Goal: Task Accomplishment & Management: Complete application form

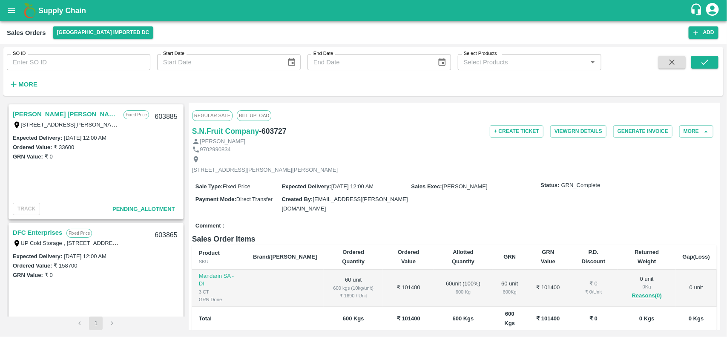
scroll to position [680, 0]
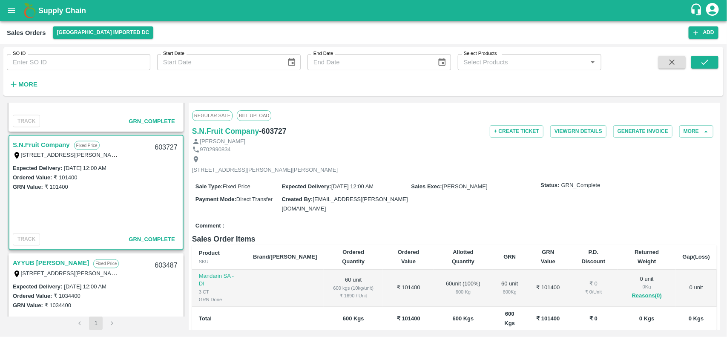
click at [10, 10] on icon "open drawer" at bounding box center [11, 10] width 9 height 9
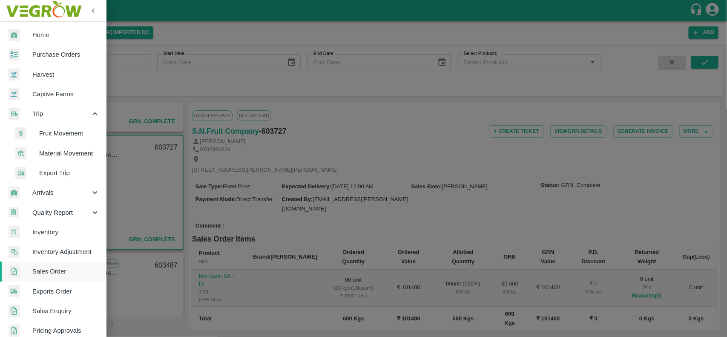
click at [41, 50] on span "Purchase Orders" at bounding box center [65, 54] width 67 height 9
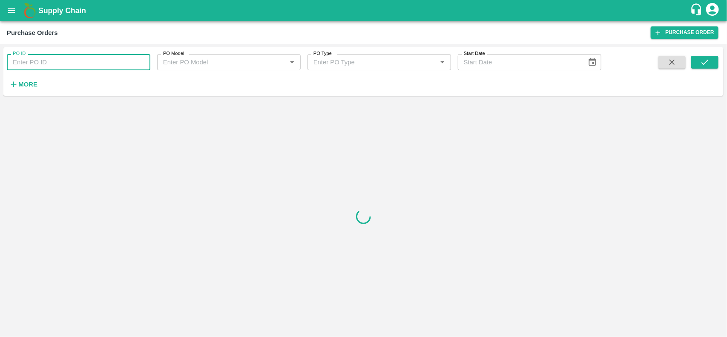
click at [46, 65] on input "PO ID" at bounding box center [79, 62] width 144 height 16
type input "173537"
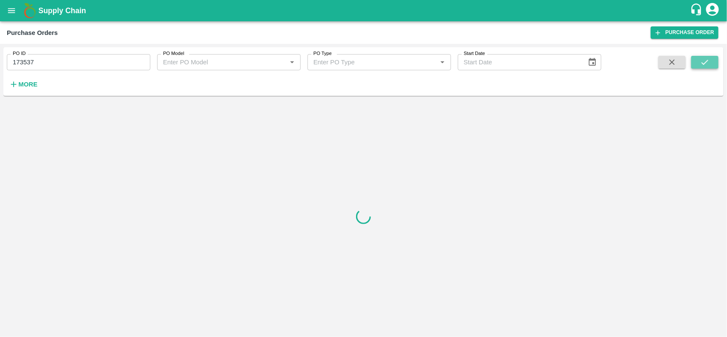
click at [710, 63] on icon "submit" at bounding box center [704, 62] width 9 height 9
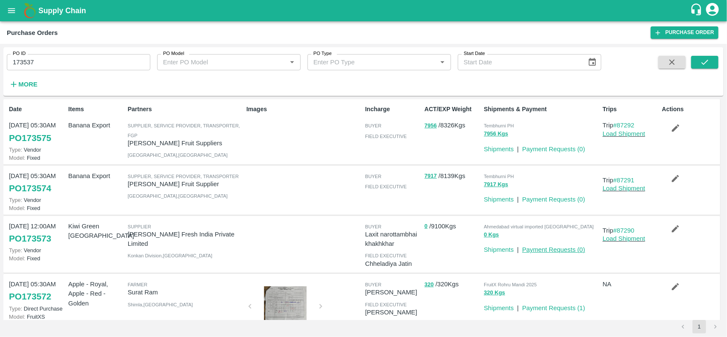
click at [553, 248] on link "Payment Requests ( 0 )" at bounding box center [553, 249] width 63 height 7
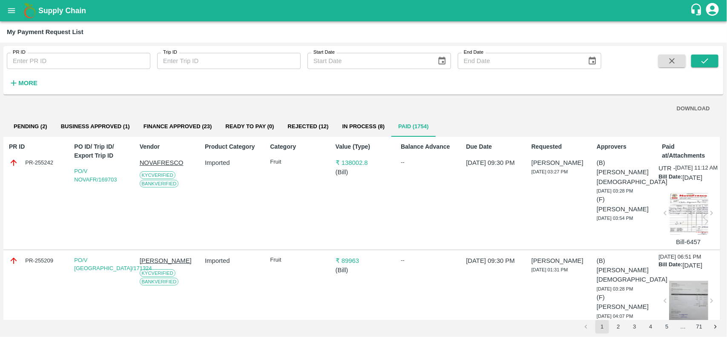
click at [31, 124] on button "Pending (2)" at bounding box center [30, 126] width 47 height 20
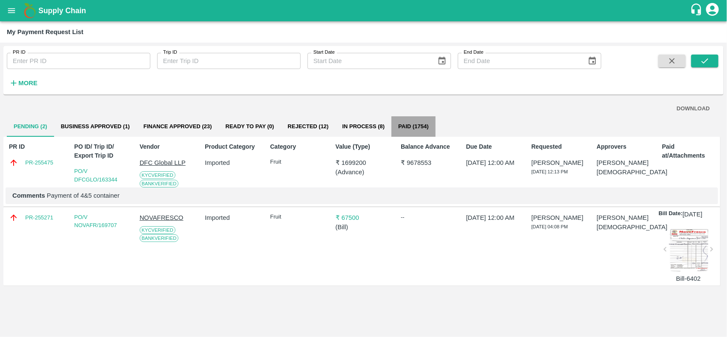
click at [420, 127] on button "Paid (1754)" at bounding box center [413, 126] width 44 height 20
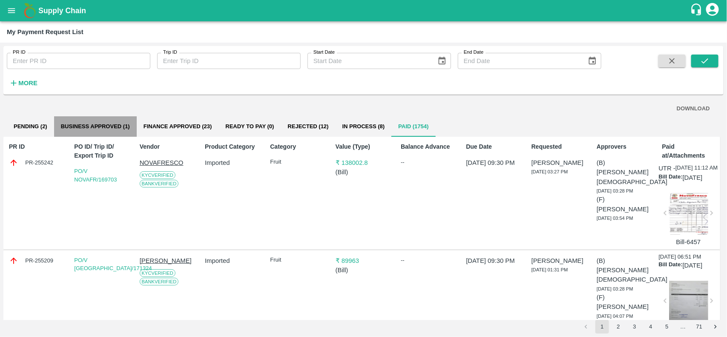
click at [116, 120] on button "Business Approved (1)" at bounding box center [95, 126] width 83 height 20
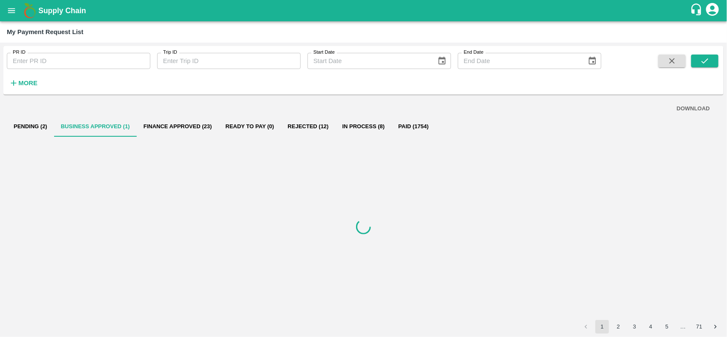
click at [44, 129] on button "Pending (2)" at bounding box center [30, 126] width 47 height 20
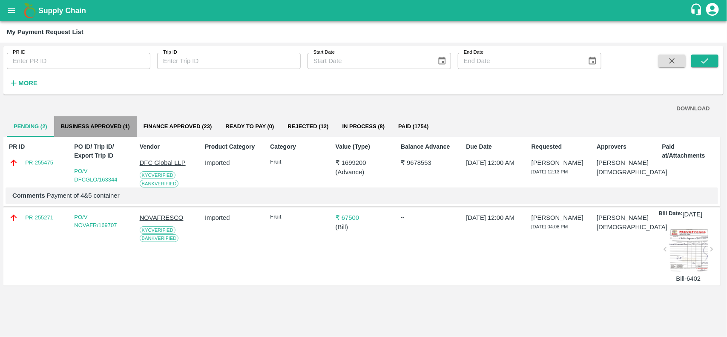
click at [106, 125] on button "Business Approved (1)" at bounding box center [95, 126] width 83 height 20
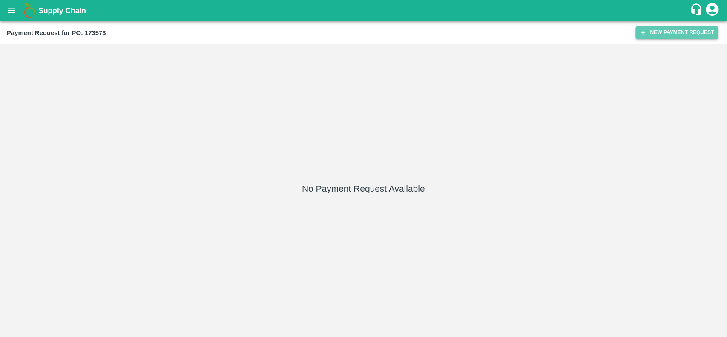
click at [640, 31] on icon "button" at bounding box center [643, 33] width 8 height 8
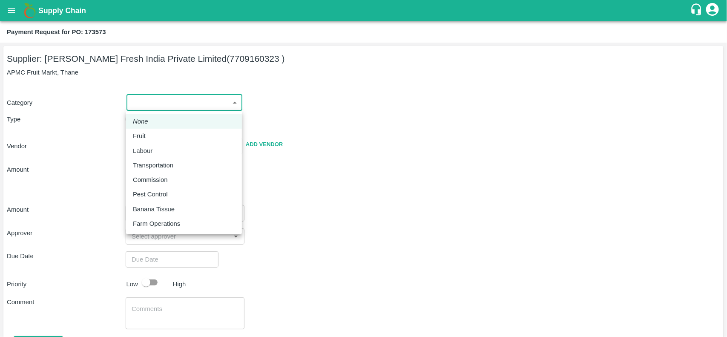
click at [158, 106] on body "Supply Chain Payment Request for PO: 173573 Supplier: Anusaya Fresh India Priva…" at bounding box center [363, 168] width 727 height 337
click at [140, 135] on p "Fruit" at bounding box center [139, 135] width 13 height 9
type input "1"
type input "Anusaya Fresh India Private Limited - 7709160323 (Supplier)"
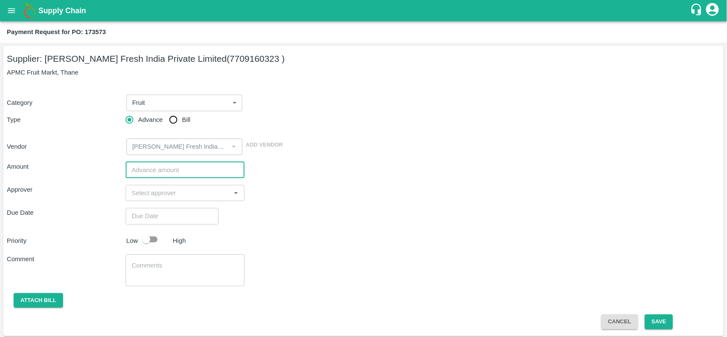
click at [167, 170] on input "number" at bounding box center [185, 170] width 119 height 16
click at [162, 165] on input "26" at bounding box center [185, 170] width 119 height 16
type input "2"
paste input "2616250.00"
type input "2616250"
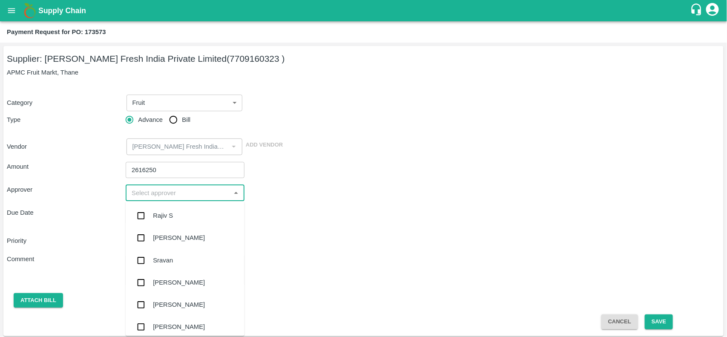
click at [165, 190] on input "input" at bounding box center [178, 192] width 100 height 11
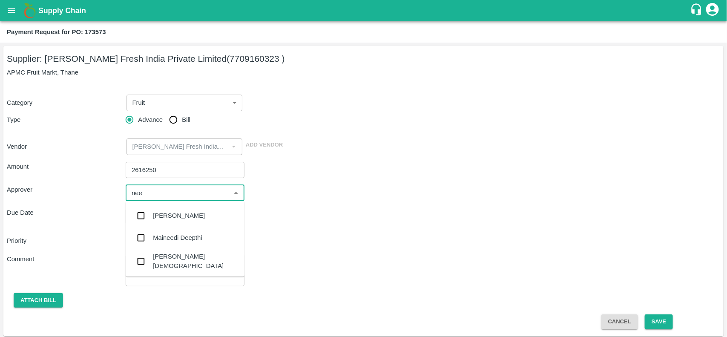
type input "neet"
click at [133, 240] on input "checkbox" at bounding box center [140, 238] width 17 height 17
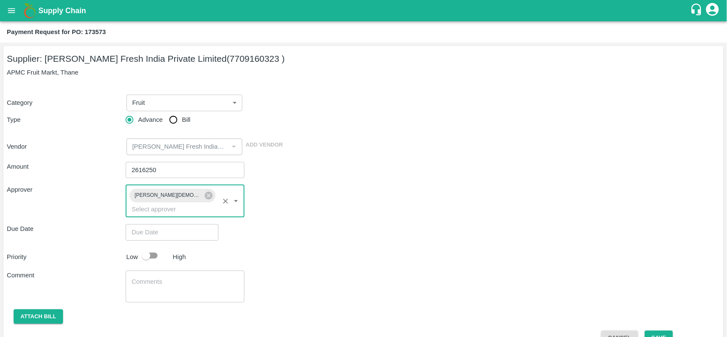
click at [148, 230] on div "Amount 2616250 ​ Approver Neeti Jain ​ Due Date ​ Priority Low High Comment x ​…" at bounding box center [364, 250] width 714 height 191
type input "DD/MM/YYYY hh:mm aa"
click at [139, 224] on input "DD/MM/YYYY hh:mm aa" at bounding box center [169, 232] width 87 height 16
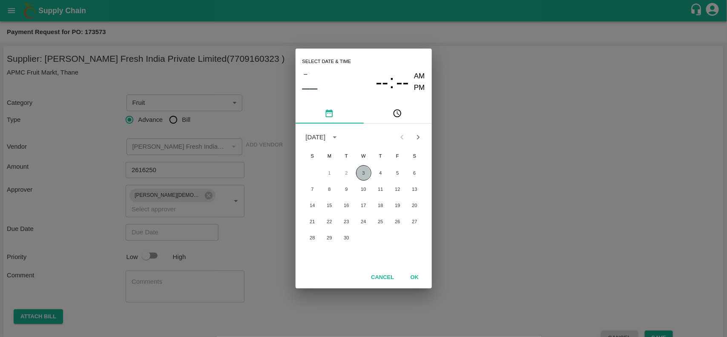
click at [362, 176] on button "3" at bounding box center [363, 172] width 15 height 15
type input "03/09/2025 12:00 AM"
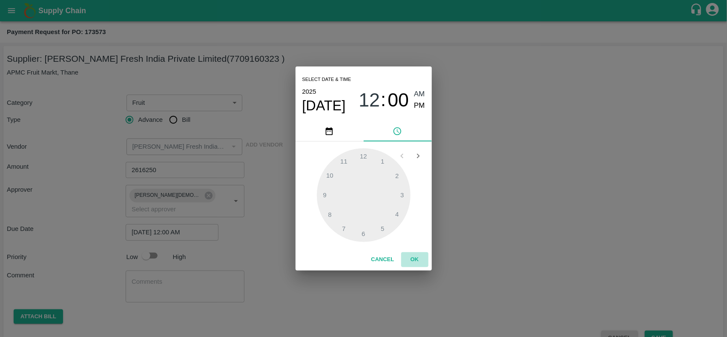
click at [417, 256] on button "OK" at bounding box center [414, 259] width 27 height 15
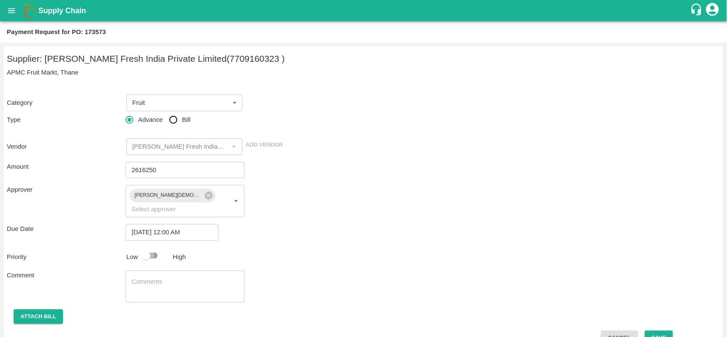
click at [148, 248] on input "checkbox" at bounding box center [146, 256] width 49 height 16
checkbox input "true"
click at [35, 309] on button "Attach bill" at bounding box center [38, 316] width 49 height 15
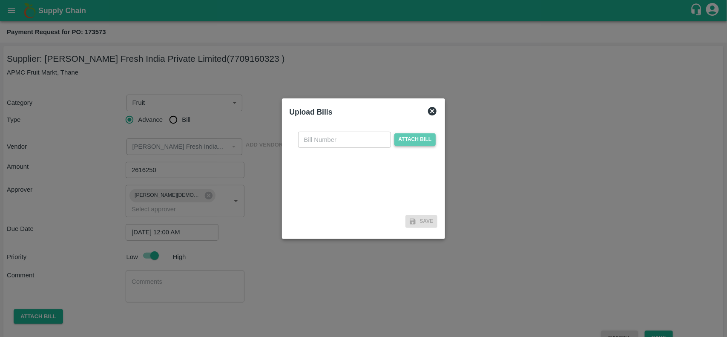
click at [399, 144] on span "Attach bill" at bounding box center [415, 139] width 42 height 12
click at [0, 0] on input "Attach bill" at bounding box center [0, 0] width 0 height 0
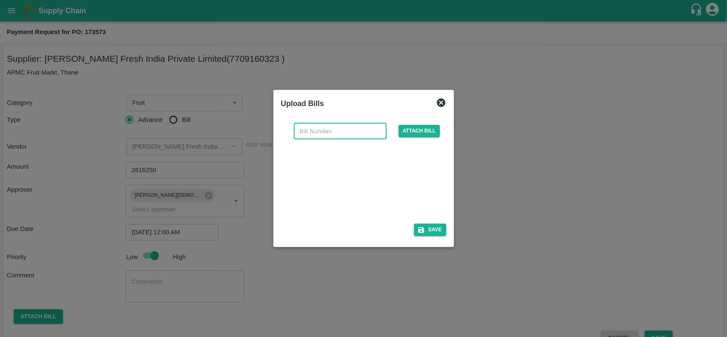
click at [303, 134] on input "text" at bounding box center [340, 131] width 93 height 16
paste input "AMD/0001/SEP-25"
type input "AMD/0001/SEP-25"
click at [430, 232] on button "Save" at bounding box center [430, 230] width 32 height 12
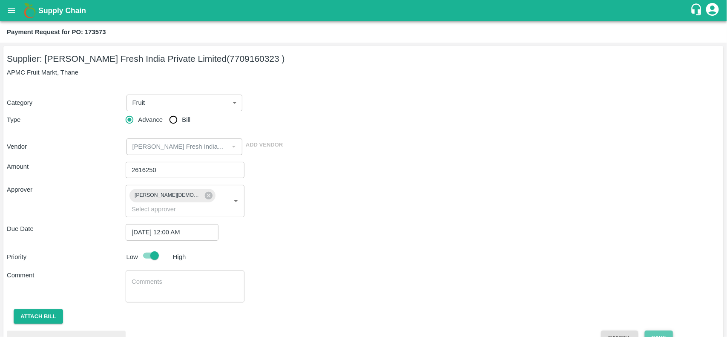
click at [661, 331] on button "Save" at bounding box center [659, 338] width 28 height 15
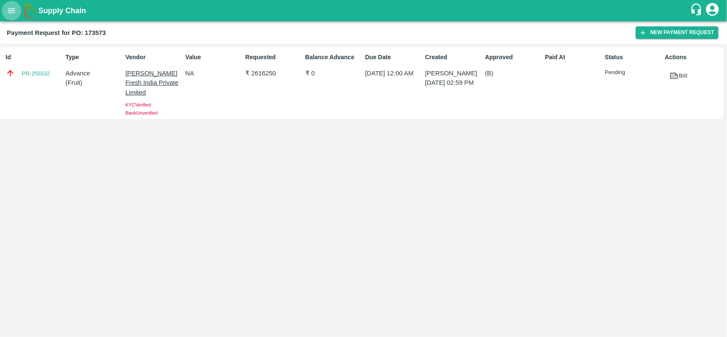
click at [15, 7] on icon "open drawer" at bounding box center [11, 10] width 9 height 9
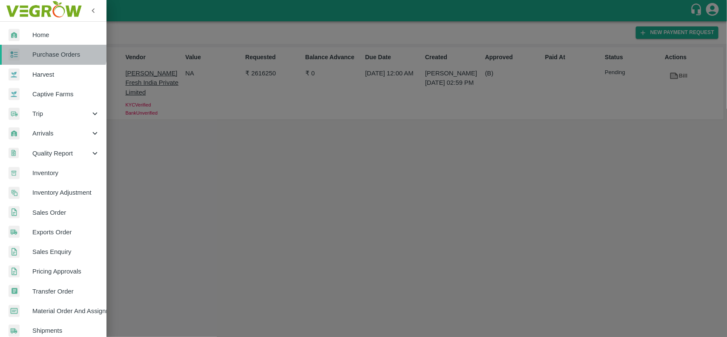
click at [37, 48] on link "Purchase Orders" at bounding box center [53, 55] width 106 height 20
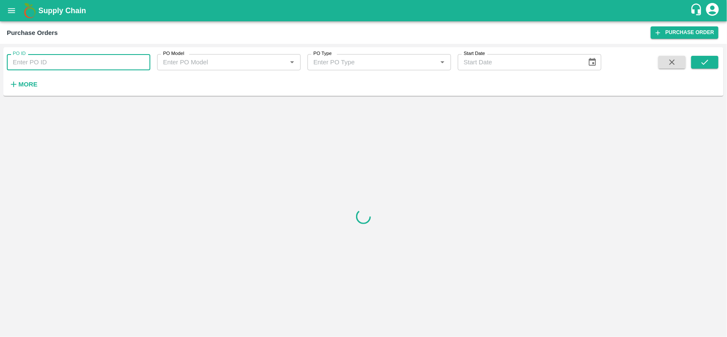
click at [58, 57] on input "PO ID" at bounding box center [79, 62] width 144 height 16
type input "167464"
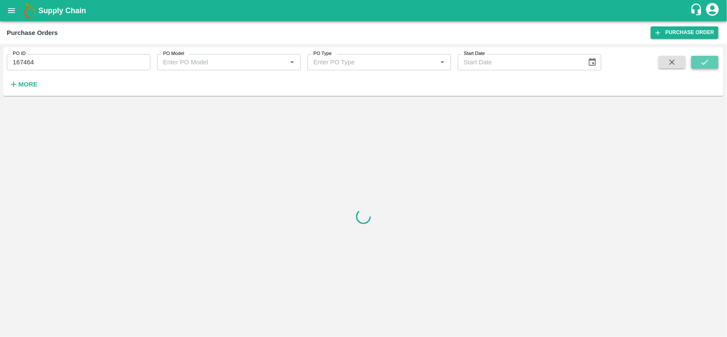
click at [708, 60] on icon "submit" at bounding box center [704, 62] width 9 height 9
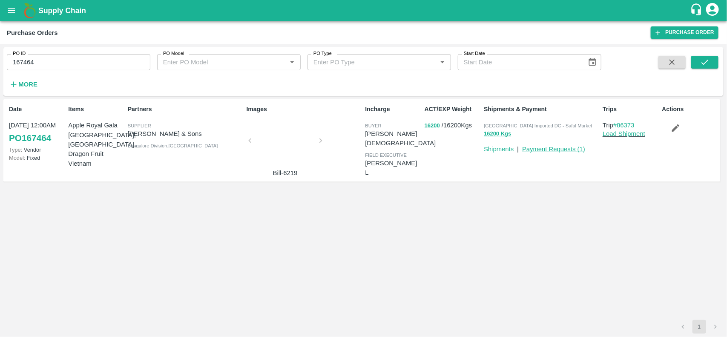
click at [550, 150] on link "Payment Requests ( 1 )" at bounding box center [553, 149] width 63 height 7
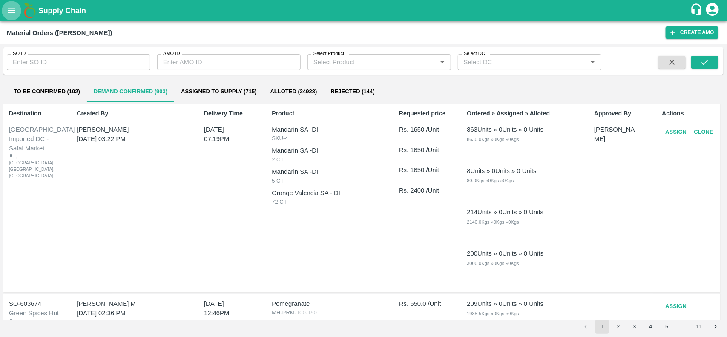
click at [9, 6] on icon "open drawer" at bounding box center [11, 10] width 9 height 9
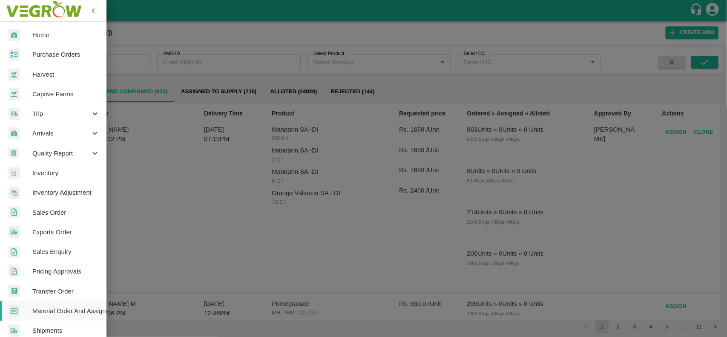
click at [40, 50] on span "Purchase Orders" at bounding box center [65, 54] width 67 height 9
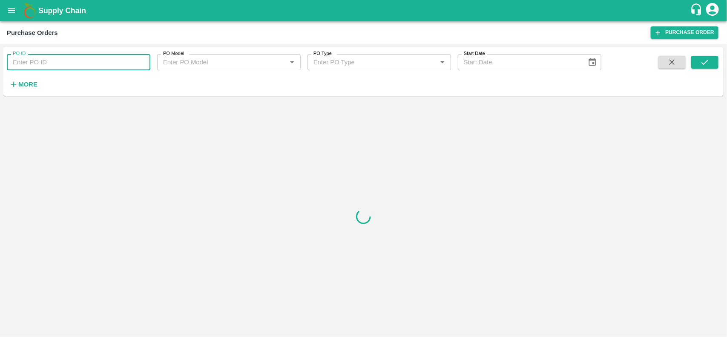
click at [50, 63] on input "PO ID" at bounding box center [79, 62] width 144 height 16
type input "167464"
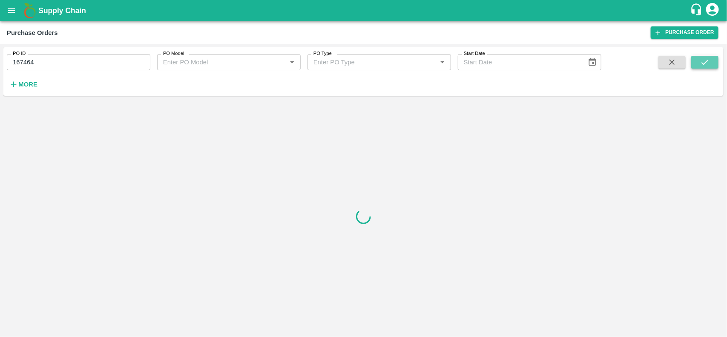
click at [700, 62] on icon "submit" at bounding box center [704, 62] width 9 height 9
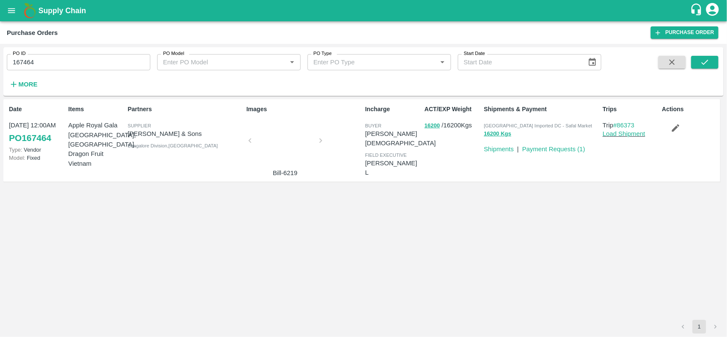
click at [279, 132] on div at bounding box center [285, 143] width 64 height 45
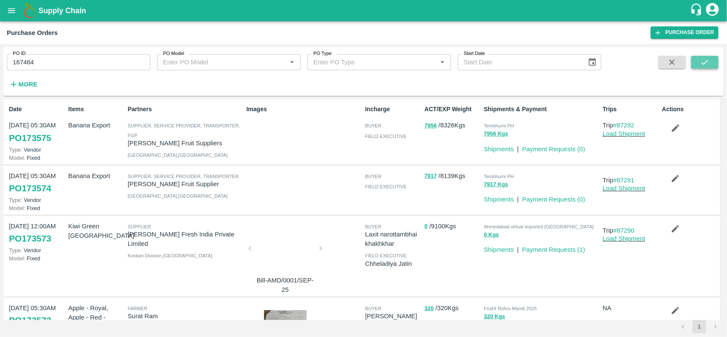
click at [702, 65] on icon "submit" at bounding box center [704, 62] width 9 height 9
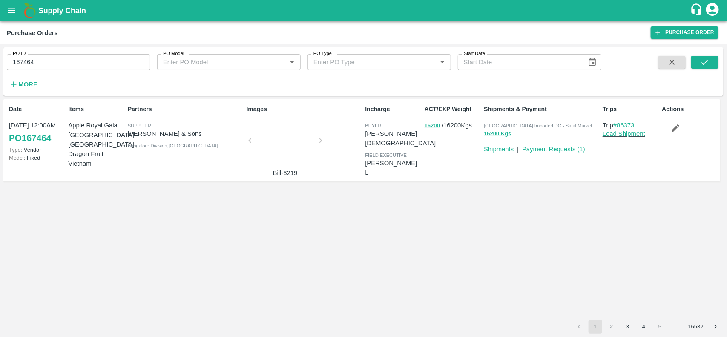
click at [637, 86] on div "PO ID 167464 PO ID PO Model PO Model   * PO Type PO Type   * Start Date Start D…" at bounding box center [363, 72] width 720 height 42
click at [259, 146] on div at bounding box center [285, 143] width 64 height 45
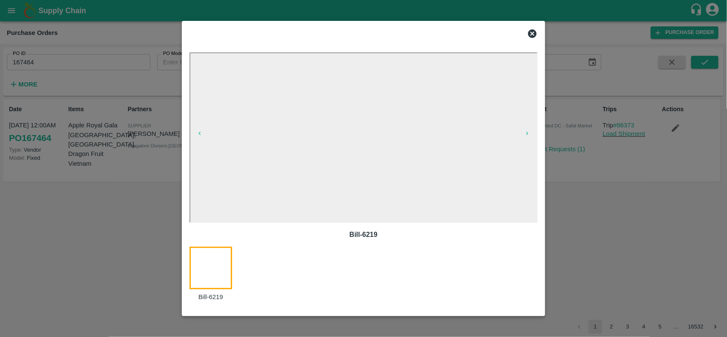
click at [527, 32] on icon at bounding box center [532, 34] width 10 height 10
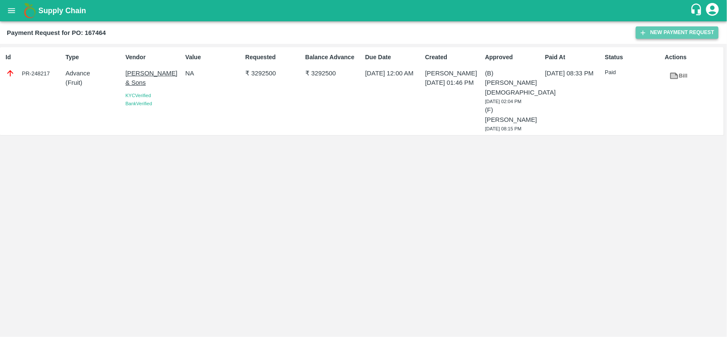
click at [663, 37] on button "New Payment Request" at bounding box center [677, 32] width 83 height 12
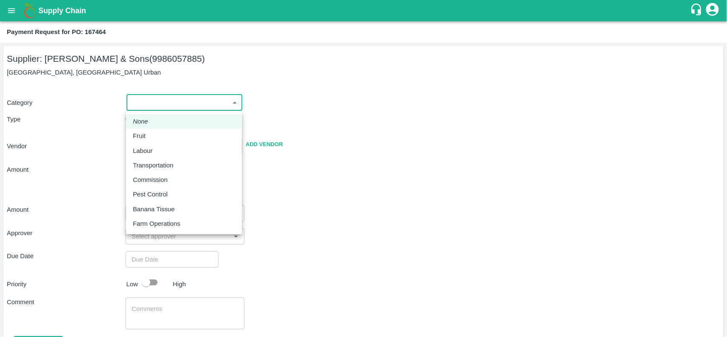
click at [160, 101] on body "Supply Chain Payment Request for PO: 167464 Supplier: Mohammed Samiulla & Sons …" at bounding box center [363, 168] width 727 height 337
click at [141, 134] on p "Fruit" at bounding box center [139, 135] width 13 height 9
type input "1"
type input "Mohammed Samiulla & Sons - 9986057885(Supplier)"
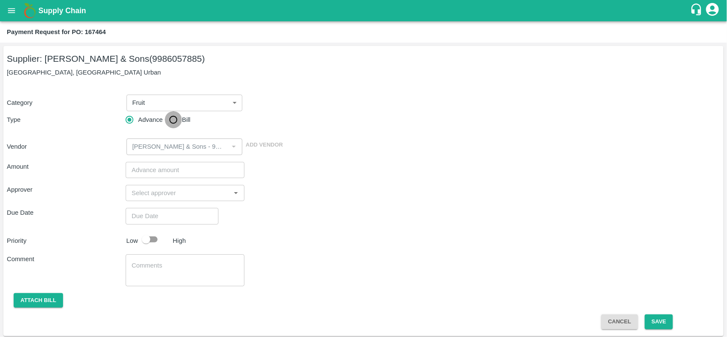
click at [168, 124] on input "Bill" at bounding box center [173, 119] width 17 height 17
radio input "true"
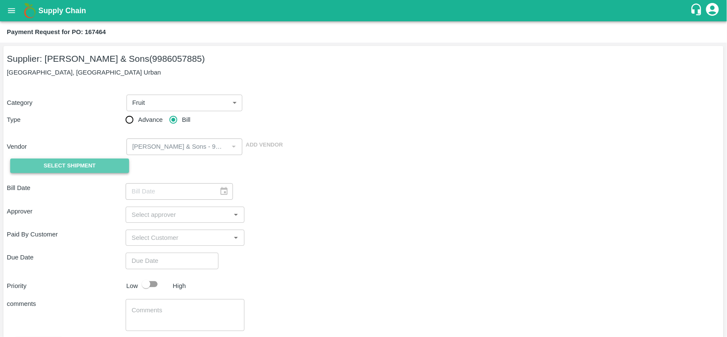
click at [60, 161] on span "Select Shipment" at bounding box center [70, 166] width 52 height 10
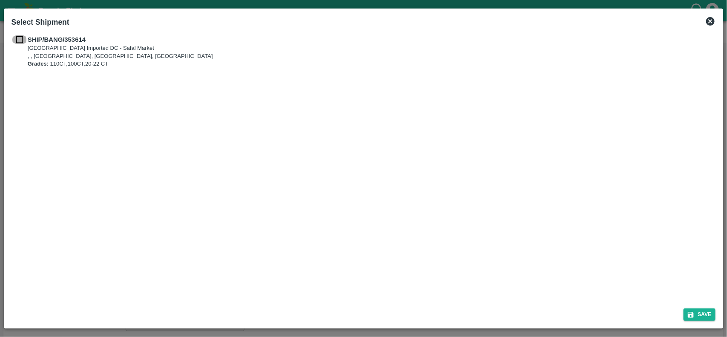
click at [23, 40] on input "checkbox" at bounding box center [20, 39] width 16 height 9
checkbox input "true"
click at [704, 312] on button "Save" at bounding box center [700, 314] width 32 height 12
type input "13/08/2025"
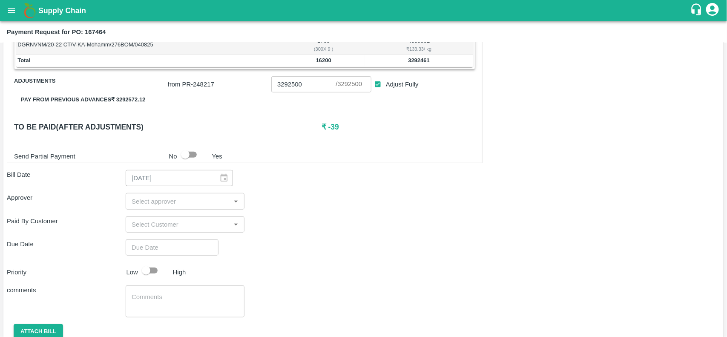
scroll to position [206, 0]
click at [410, 61] on b "3292461" at bounding box center [419, 59] width 22 height 6
copy b "3292461"
click at [282, 88] on input "3292500" at bounding box center [303, 83] width 64 height 16
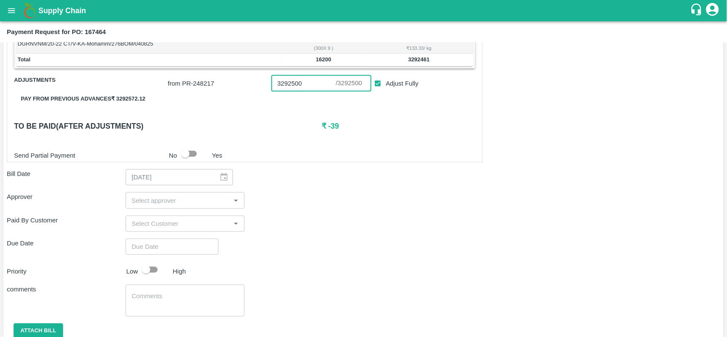
click at [282, 88] on input "3292500" at bounding box center [303, 83] width 64 height 16
paste input "461"
type input "3292461"
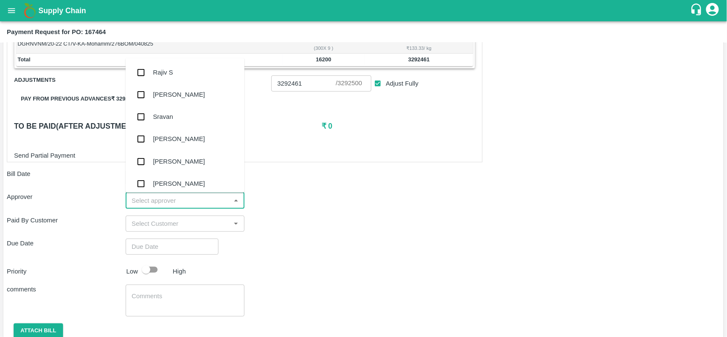
click at [173, 202] on input "input" at bounding box center [178, 200] width 100 height 11
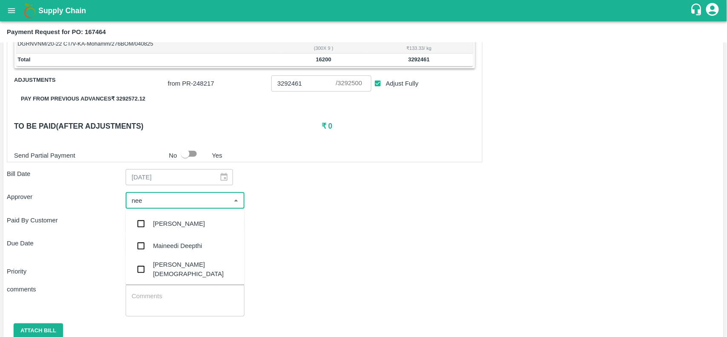
type input "neet"
click at [163, 242] on div "Neeti Jain" at bounding box center [195, 247] width 85 height 19
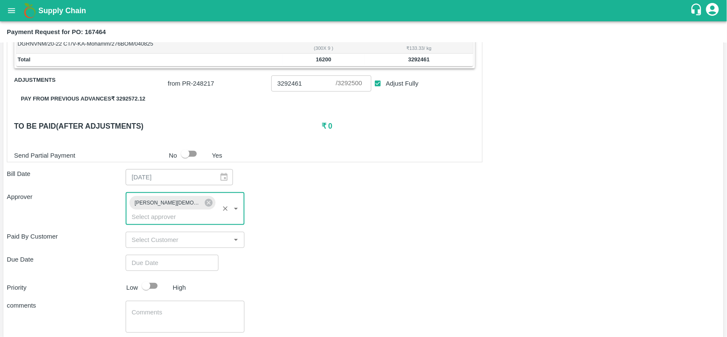
type input "DD/MM/YYYY hh:mm aa"
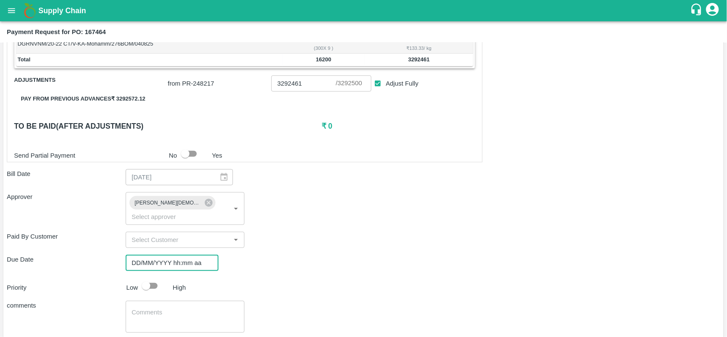
click at [167, 255] on input "DD/MM/YYYY hh:mm aa" at bounding box center [169, 263] width 87 height 16
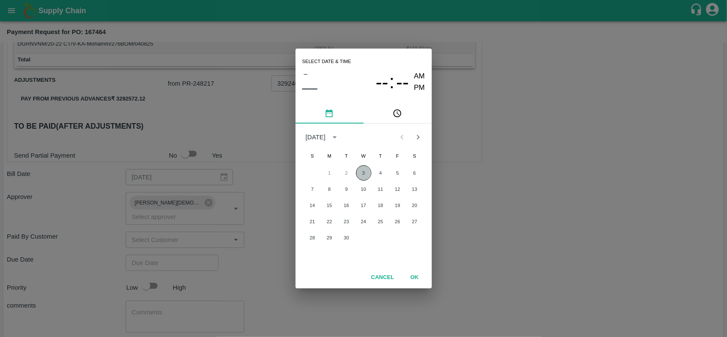
click at [367, 178] on button "3" at bounding box center [363, 172] width 15 height 15
type input "03/09/2025 12:00 AM"
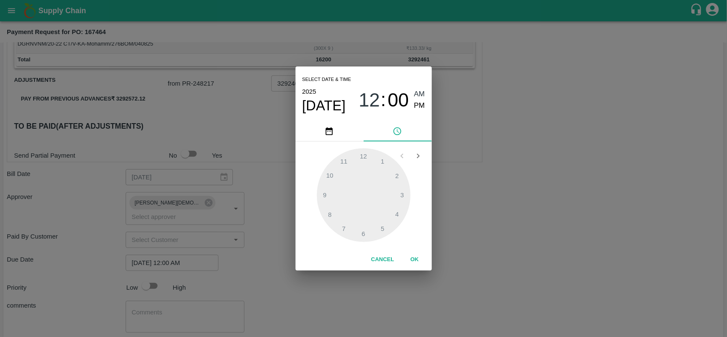
click at [417, 260] on button "OK" at bounding box center [414, 259] width 27 height 15
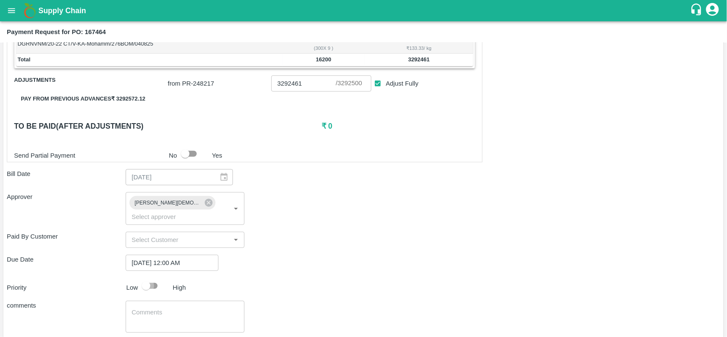
click at [155, 278] on input "checkbox" at bounding box center [146, 286] width 49 height 16
checkbox input "true"
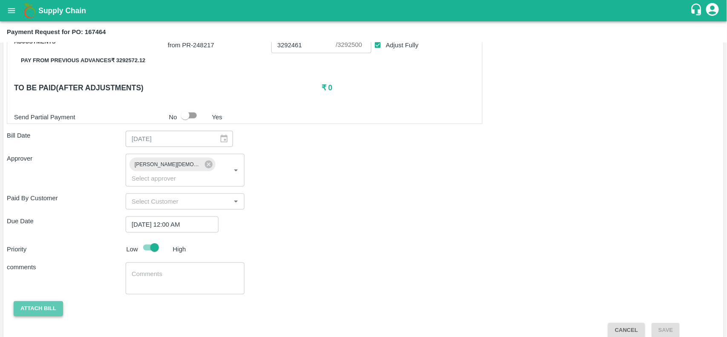
click at [53, 301] on button "Attach bill" at bounding box center [38, 308] width 49 height 15
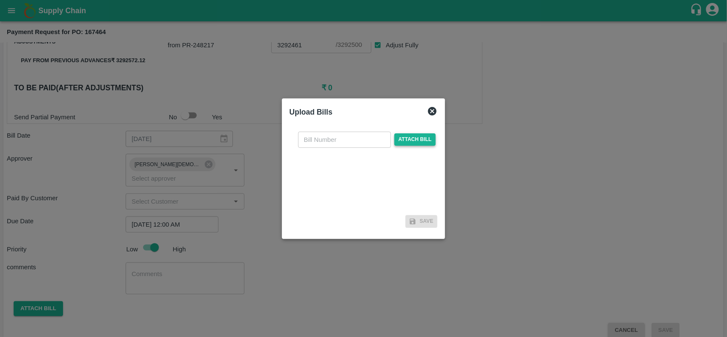
click at [423, 144] on span "Attach bill" at bounding box center [415, 139] width 42 height 12
click at [0, 0] on input "Attach bill" at bounding box center [0, 0] width 0 height 0
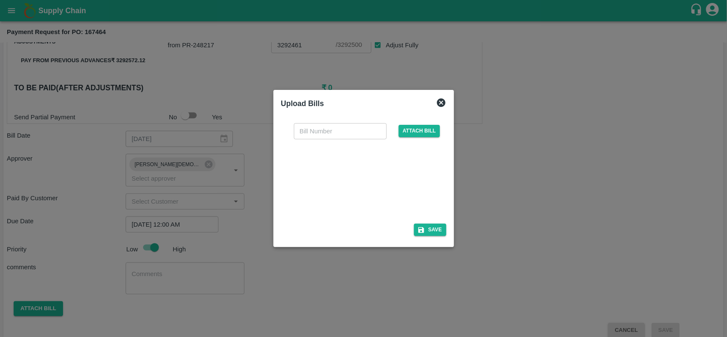
click at [374, 167] on div at bounding box center [362, 178] width 128 height 45
click at [316, 134] on input "text" at bounding box center [340, 131] width 93 height 16
type input "6219"
click at [425, 233] on icon "button" at bounding box center [421, 230] width 8 height 8
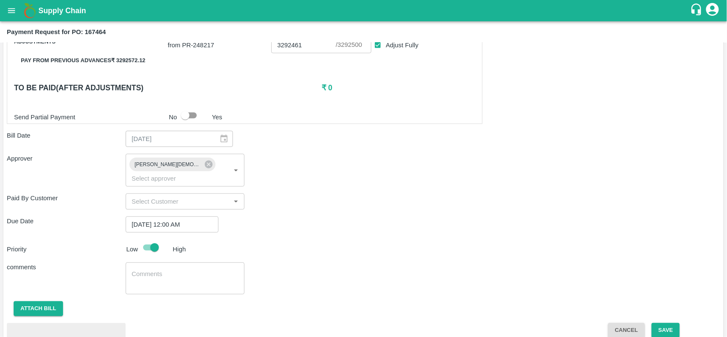
scroll to position [290, 0]
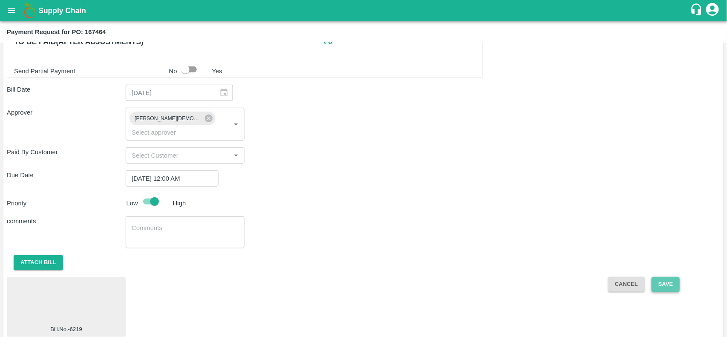
click at [662, 277] on button "Save" at bounding box center [666, 284] width 28 height 15
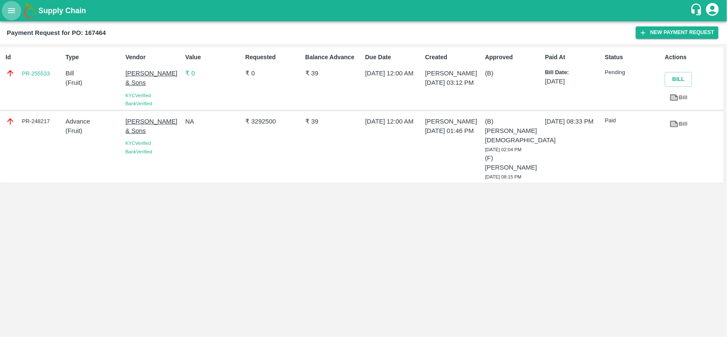
click at [7, 9] on icon "open drawer" at bounding box center [11, 10] width 9 height 9
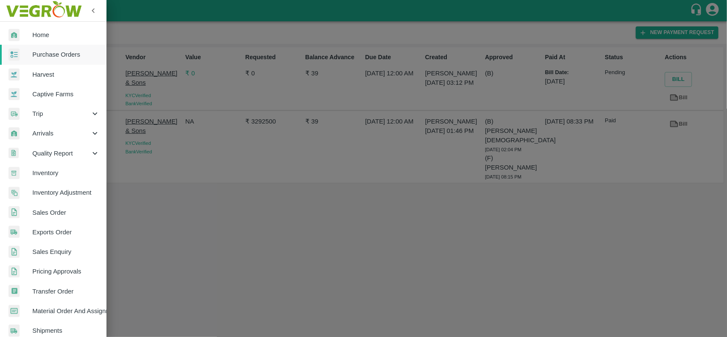
scroll to position [147, 0]
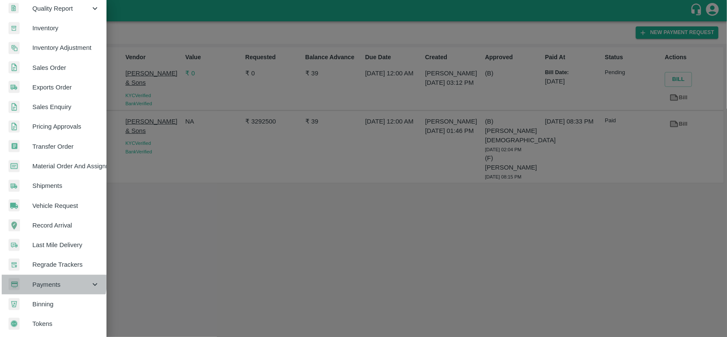
click at [51, 280] on span "Payments" at bounding box center [61, 284] width 58 height 9
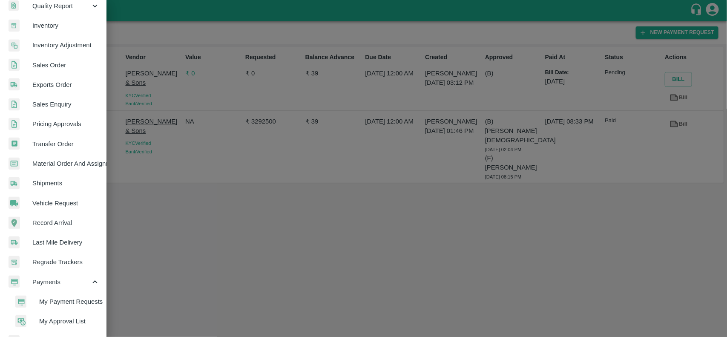
click at [82, 299] on span "My Payment Requests" at bounding box center [69, 301] width 60 height 9
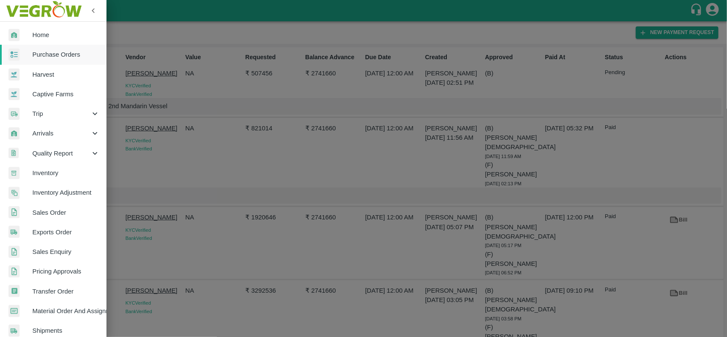
scroll to position [147, 0]
